Goal: Task Accomplishment & Management: Use online tool/utility

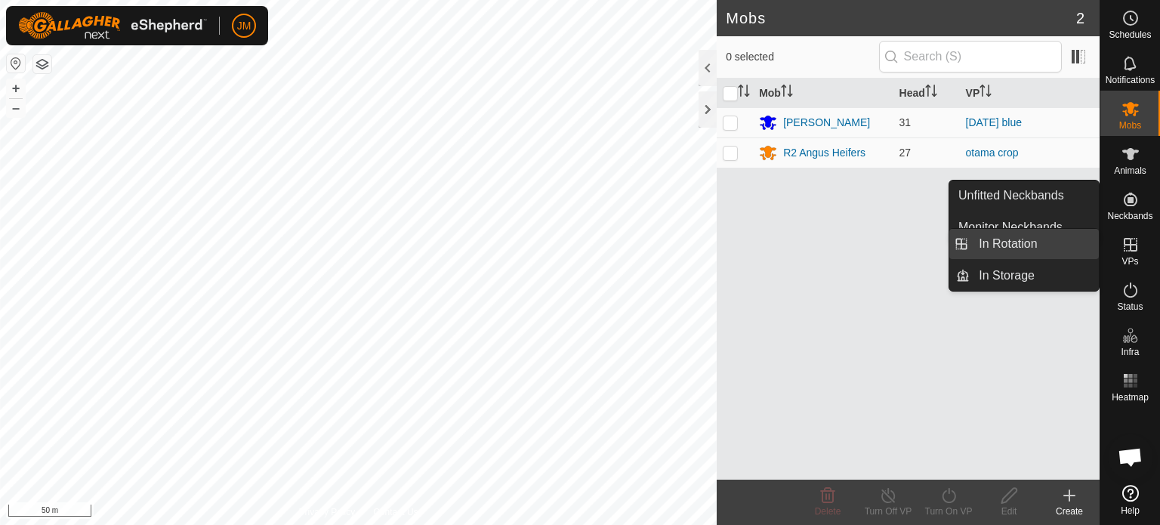
click at [1011, 248] on link "In Rotation" at bounding box center [1034, 244] width 129 height 30
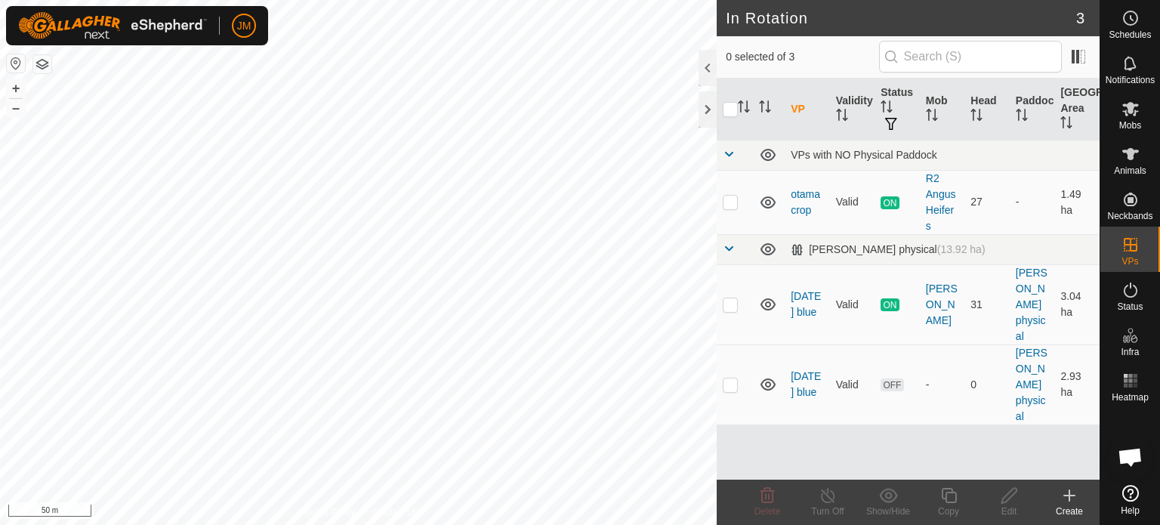
click at [1067, 501] on icon at bounding box center [1070, 496] width 18 height 18
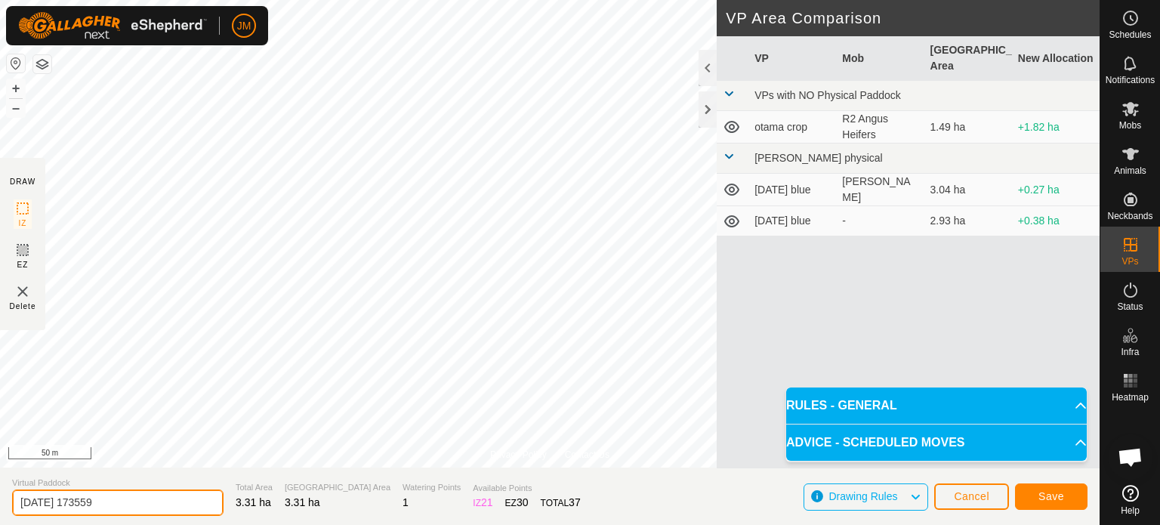
click at [118, 499] on input "[DATE] 173559" at bounding box center [118, 503] width 212 height 26
type input "2"
type input "[DATE] break"
click at [1058, 495] on span "Save" at bounding box center [1052, 496] width 26 height 12
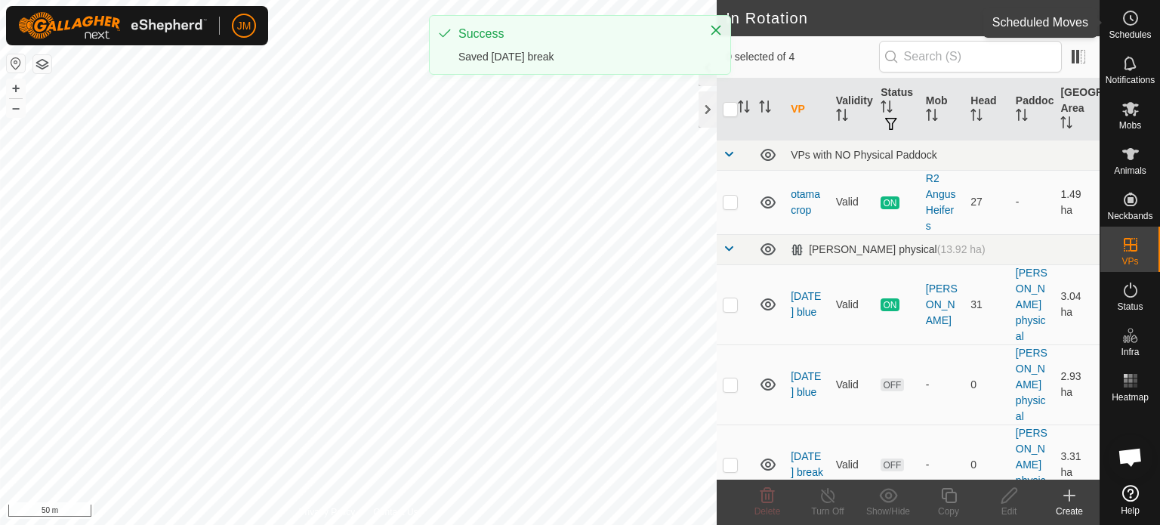
click at [1128, 19] on icon at bounding box center [1131, 18] width 18 height 18
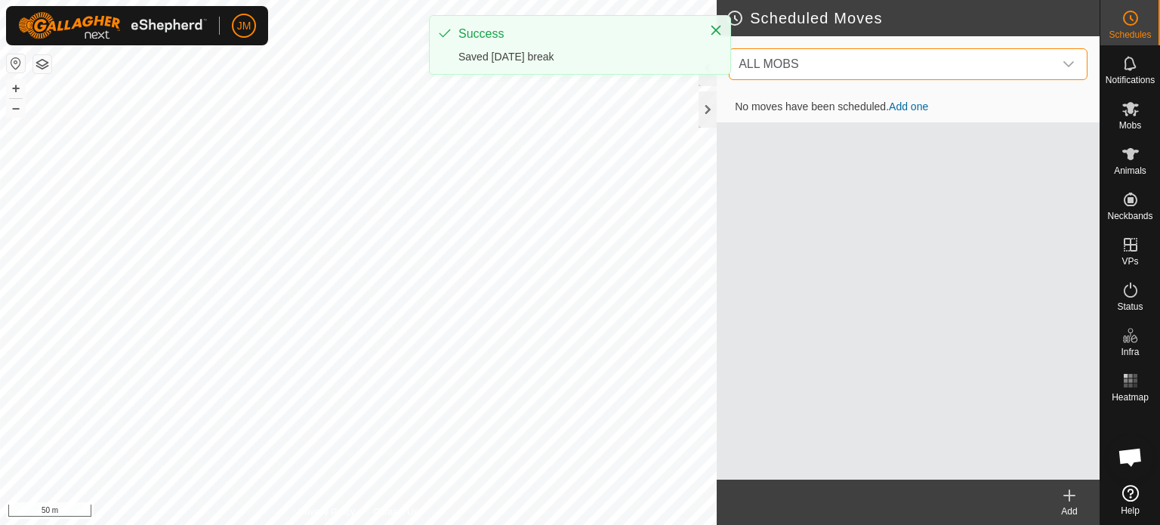
click at [897, 65] on span "ALL MOBS" at bounding box center [893, 64] width 321 height 30
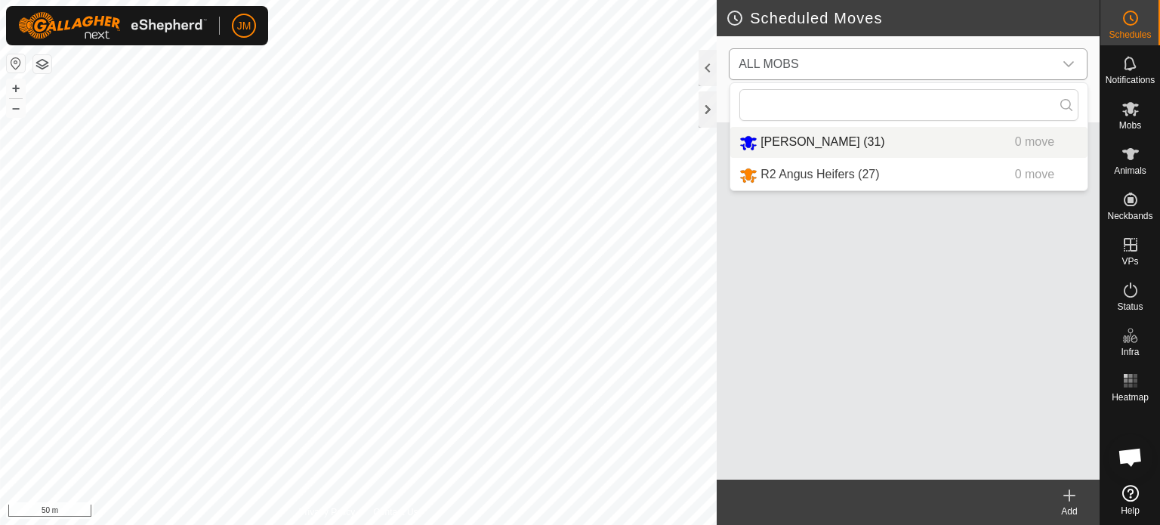
click at [876, 144] on li "[PERSON_NAME] (31) 0 move" at bounding box center [909, 142] width 357 height 31
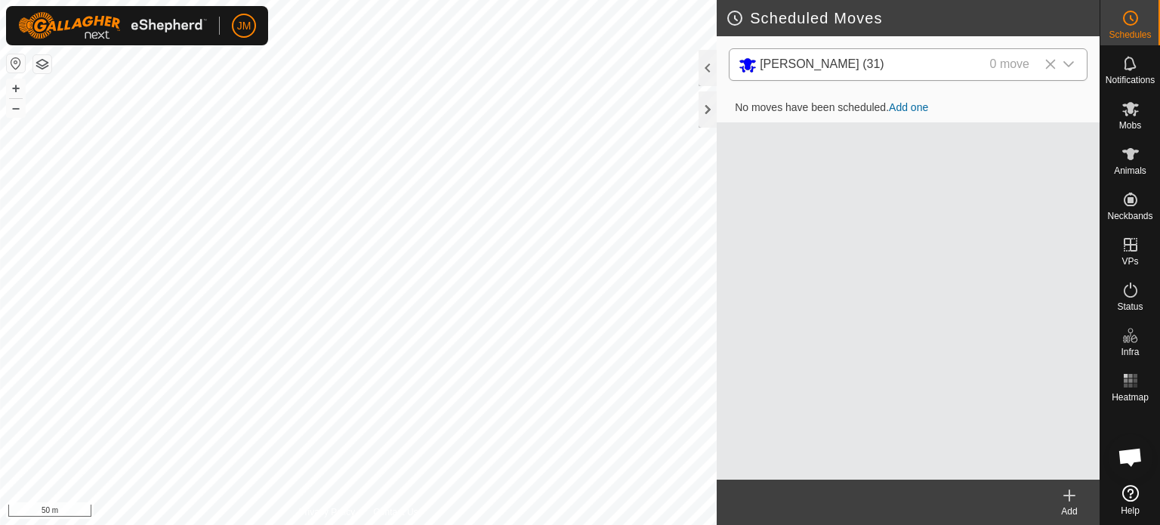
click at [1067, 498] on icon at bounding box center [1070, 496] width 18 height 18
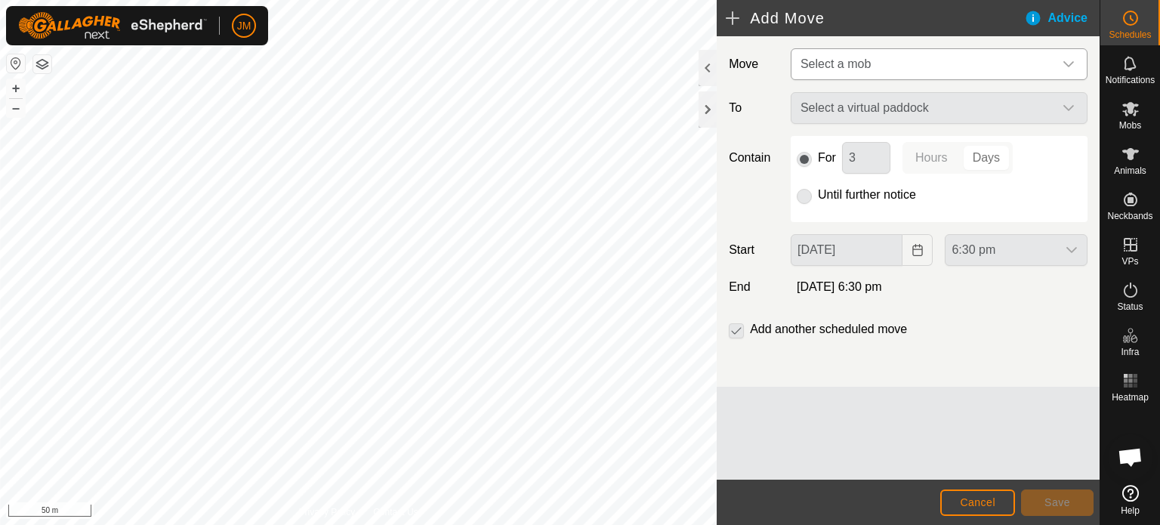
click at [845, 63] on span "Select a mob" at bounding box center [836, 63] width 70 height 13
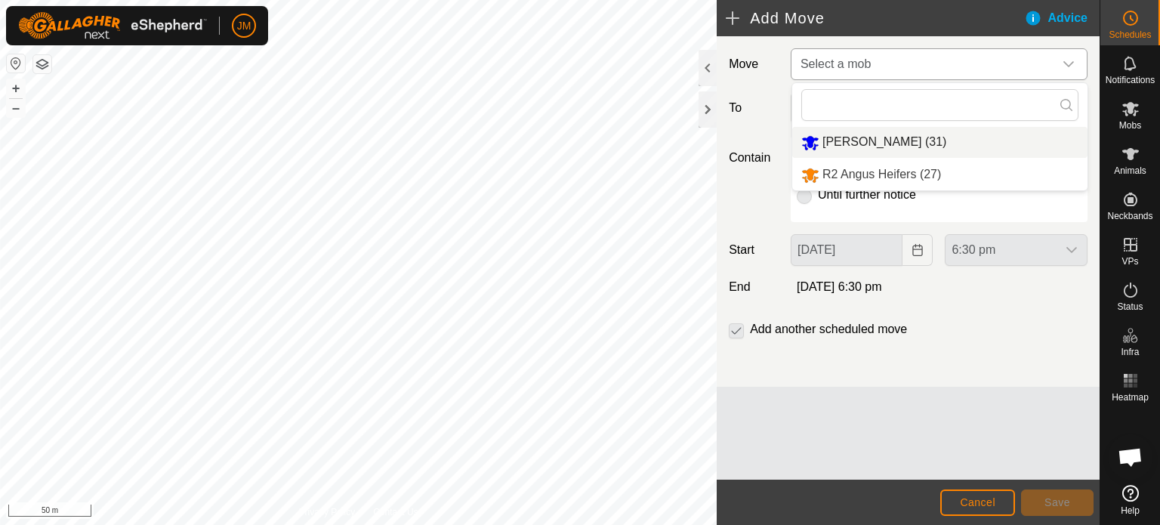
click at [852, 147] on li "[PERSON_NAME] (31)" at bounding box center [940, 142] width 295 height 31
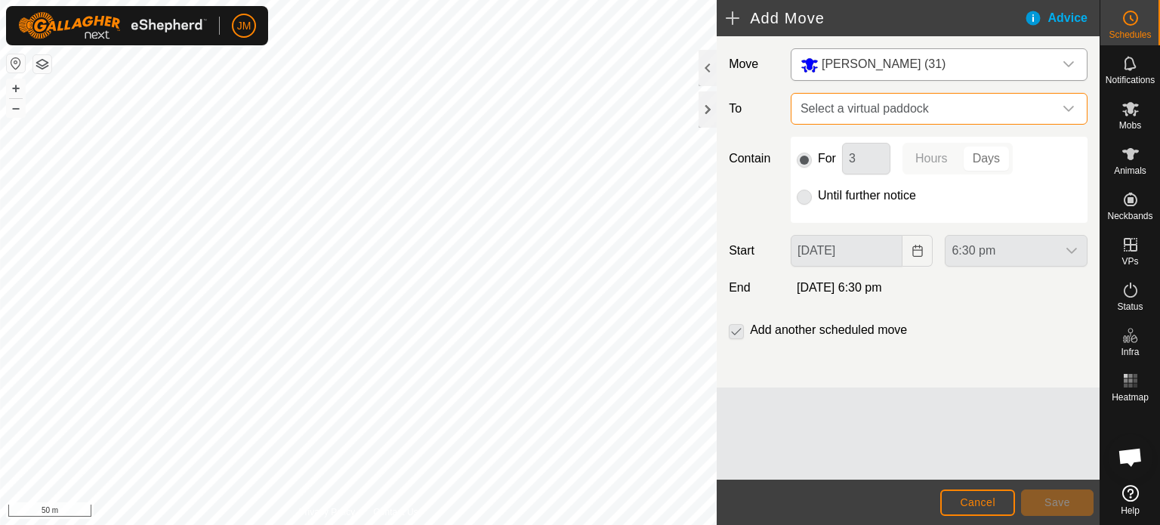
click at [861, 109] on span "Select a virtual paddock" at bounding box center [924, 109] width 259 height 30
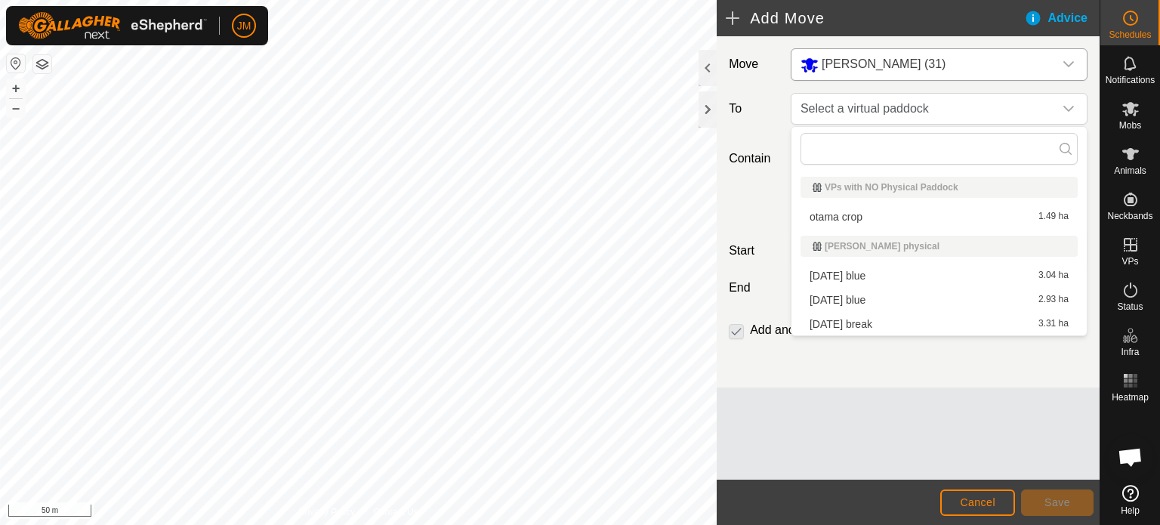
click at [863, 323] on li "[DATE] break 3.31 ha" at bounding box center [939, 324] width 277 height 23
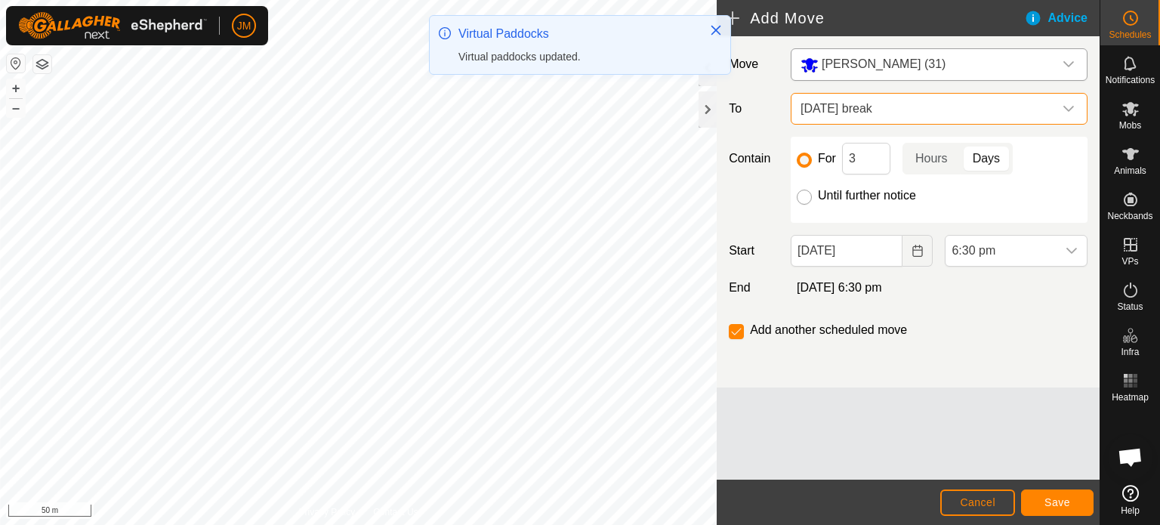
click at [809, 196] on input "Until further notice" at bounding box center [804, 197] width 15 height 15
radio input "true"
checkbox input "false"
click at [918, 252] on icon "Choose Date" at bounding box center [918, 251] width 12 height 12
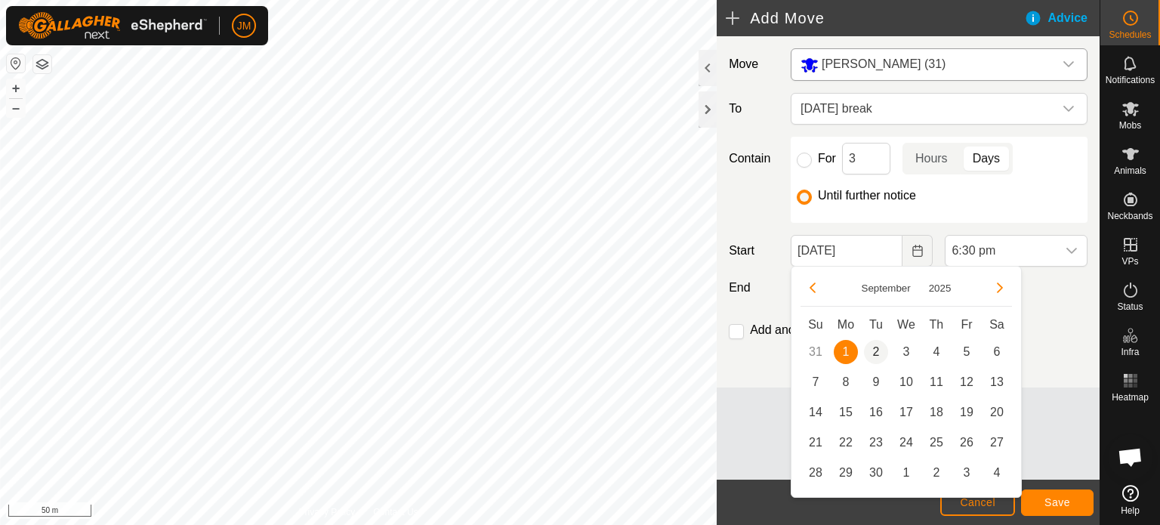
click at [879, 353] on span "2" at bounding box center [876, 352] width 24 height 24
type input "[DATE]"
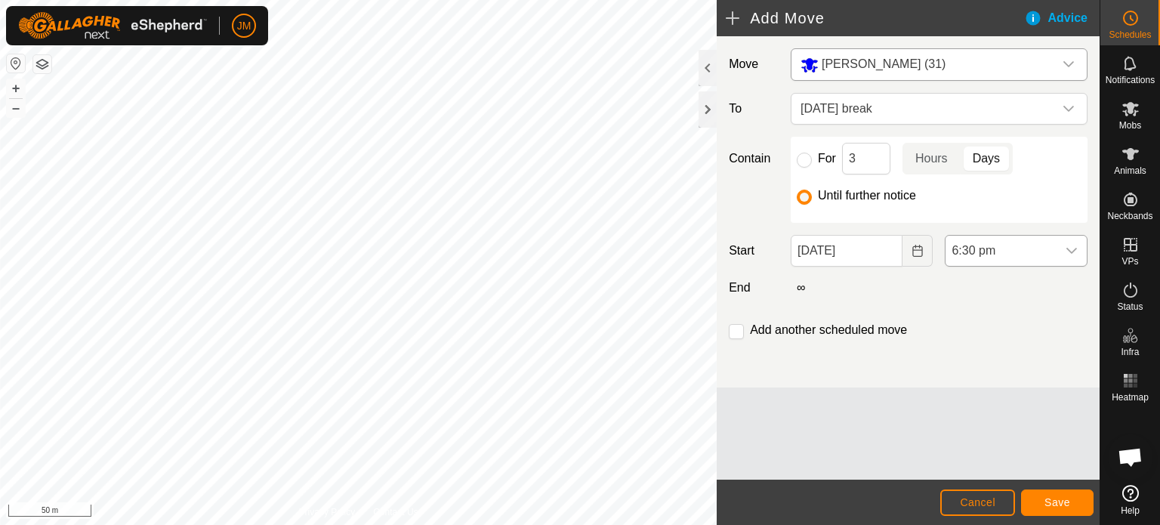
click at [974, 249] on span "6:30 pm" at bounding box center [1001, 251] width 111 height 30
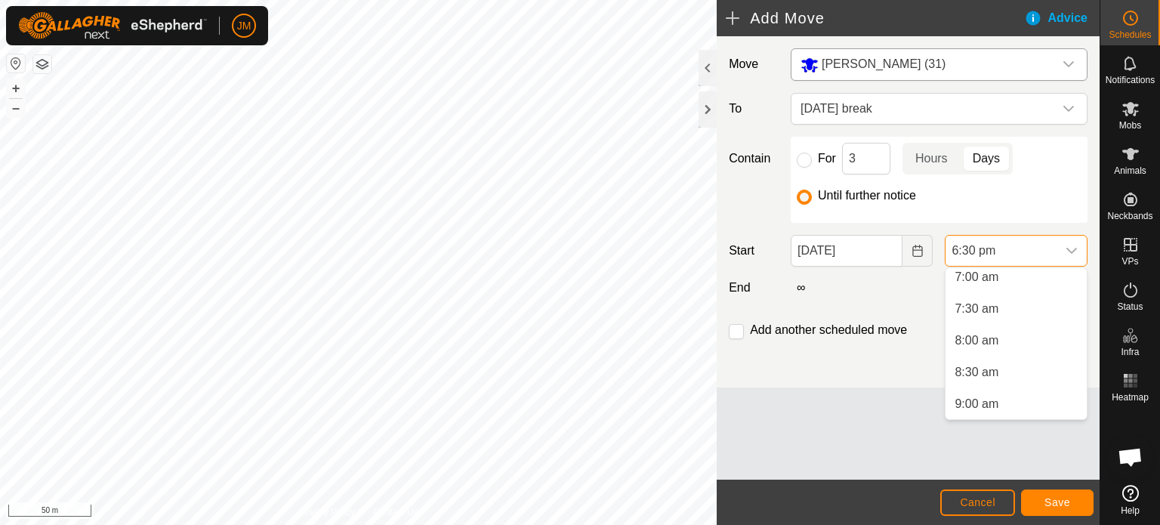
scroll to position [443, 0]
click at [1023, 289] on li "7:00 am" at bounding box center [1016, 285] width 141 height 30
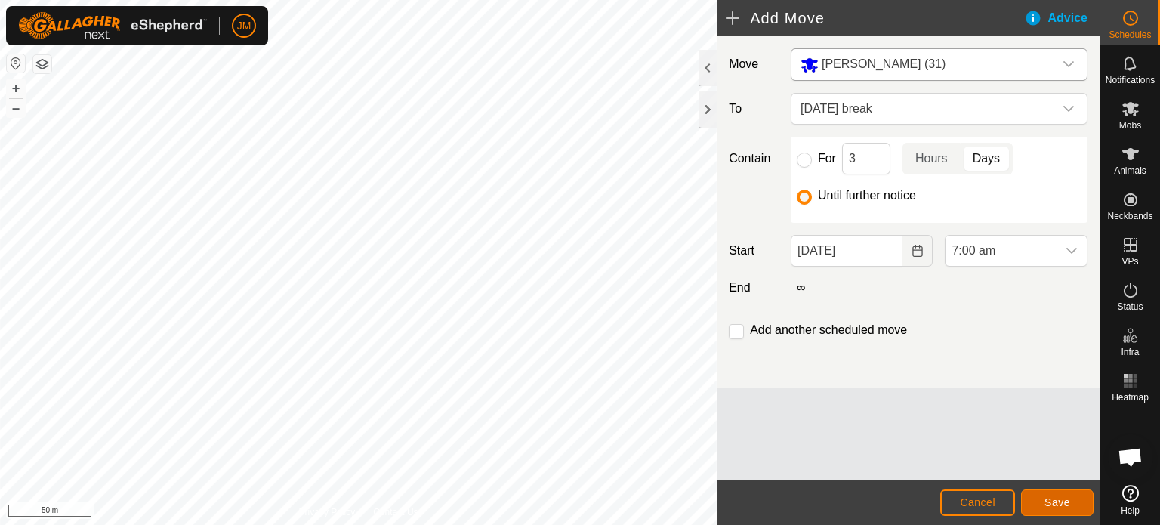
click at [1062, 502] on span "Save" at bounding box center [1058, 502] width 26 height 12
